Goal: Navigation & Orientation: Find specific page/section

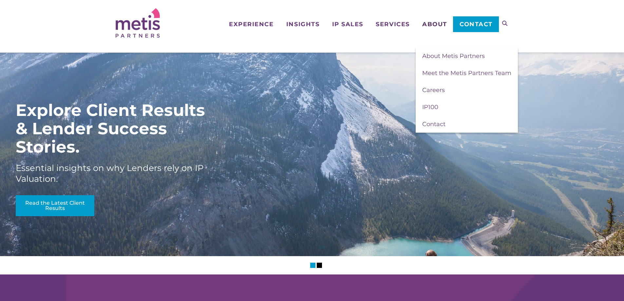
click at [431, 22] on span "About" at bounding box center [434, 24] width 25 height 6
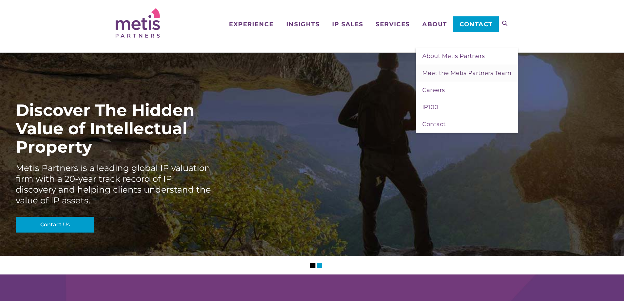
click at [448, 73] on span "Meet the Metis Partners Team" at bounding box center [466, 72] width 89 height 7
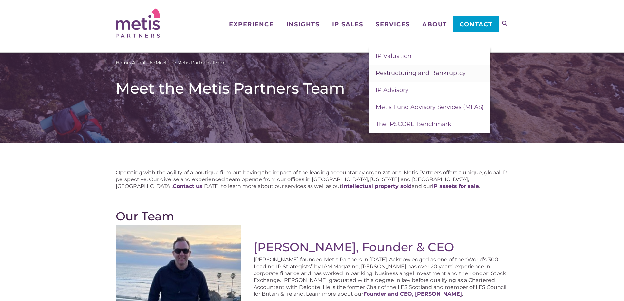
click at [396, 72] on span "Restructuring and Bankruptcy" at bounding box center [421, 72] width 90 height 7
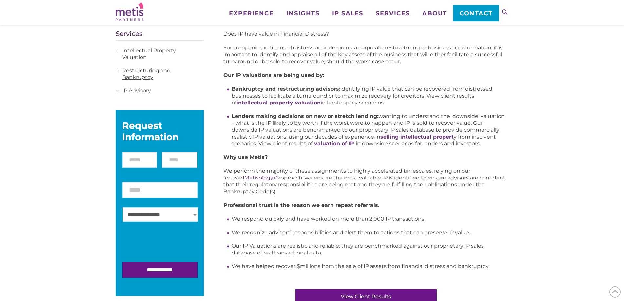
scroll to position [33, 0]
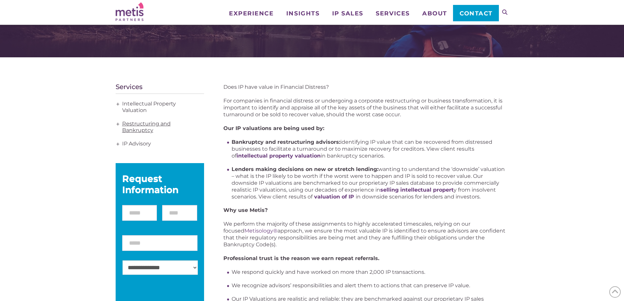
click at [139, 126] on link "Restructuring and Bankruptcy" at bounding box center [160, 127] width 88 height 20
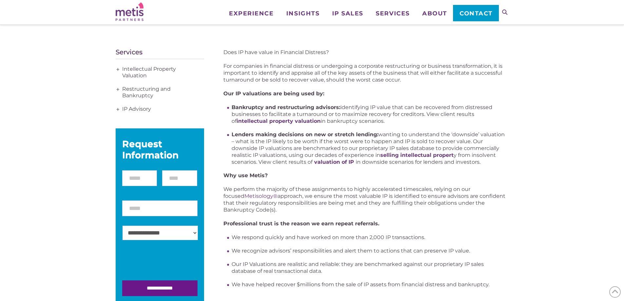
scroll to position [66, 0]
